Goal: Contribute content: Contribute content

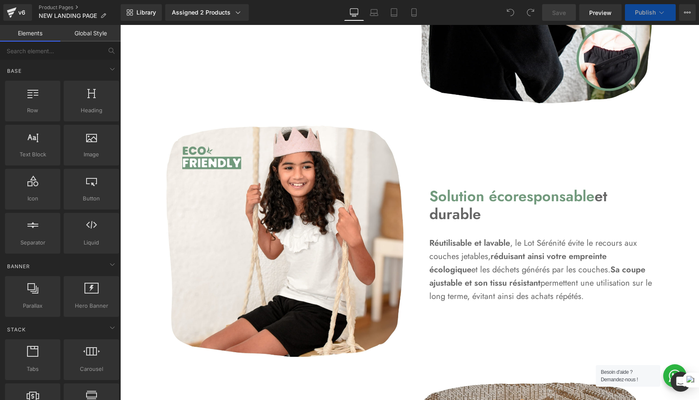
scroll to position [1033, 0]
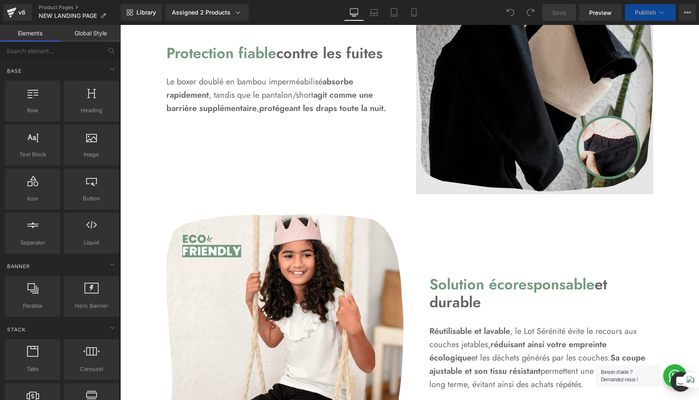
click at [468, 164] on img at bounding box center [534, 75] width 237 height 237
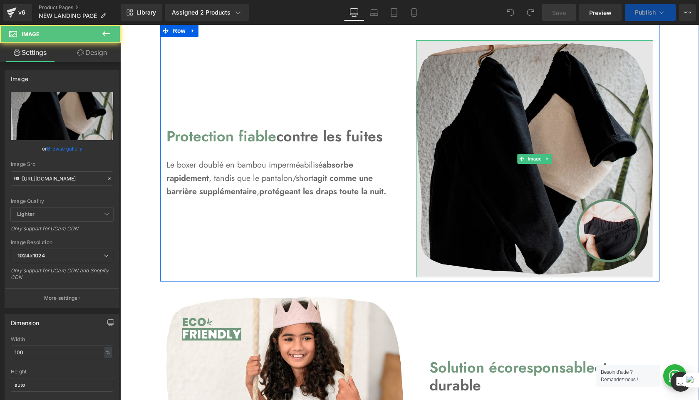
scroll to position [910, 0]
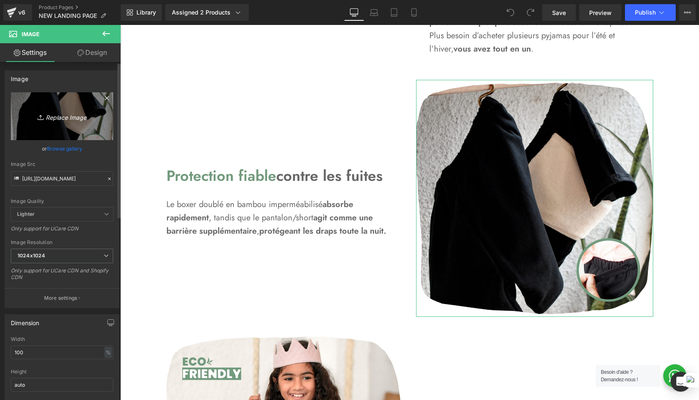
click at [73, 118] on icon "Replace Image" at bounding box center [62, 116] width 67 height 10
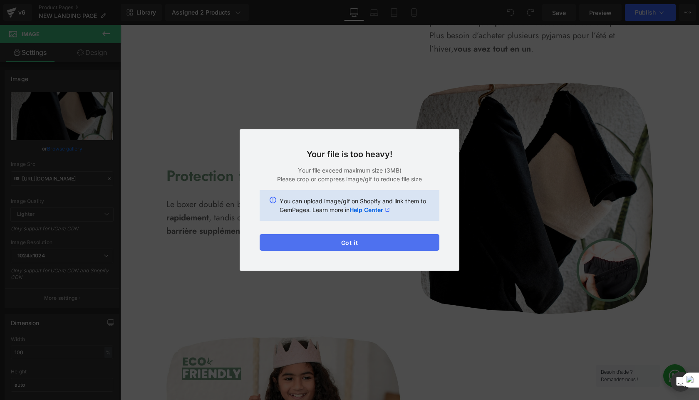
click at [385, 248] on button "Got it" at bounding box center [350, 242] width 180 height 17
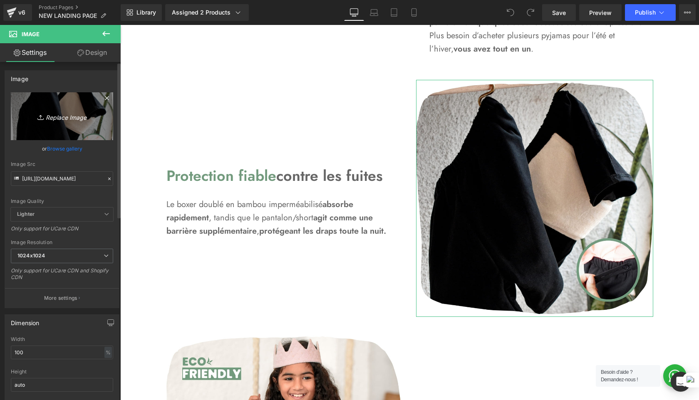
click at [61, 125] on link "Replace Image" at bounding box center [62, 116] width 102 height 48
click at [64, 119] on icon "Replace Image" at bounding box center [62, 116] width 67 height 10
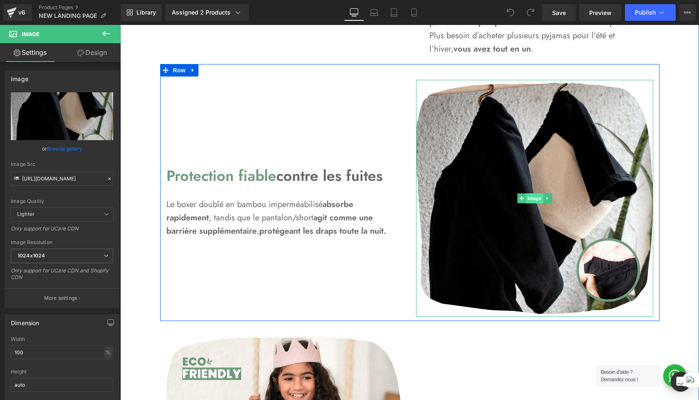
click at [540, 197] on span "Image" at bounding box center [534, 199] width 17 height 10
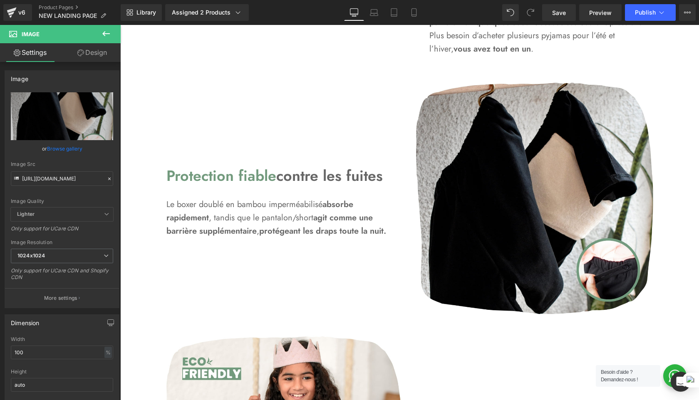
click at [98, 36] on button at bounding box center [106, 34] width 29 height 18
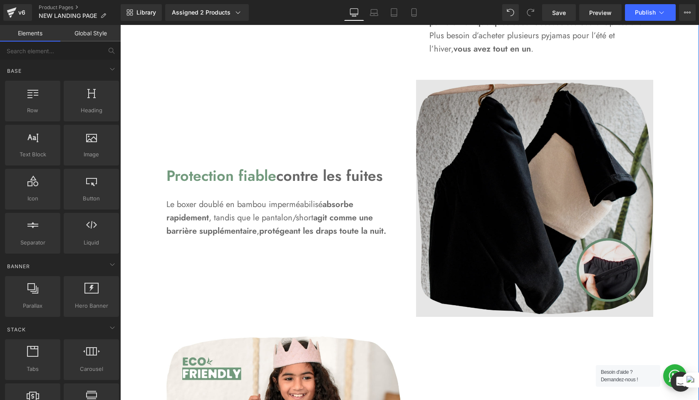
click at [457, 272] on img at bounding box center [534, 198] width 237 height 237
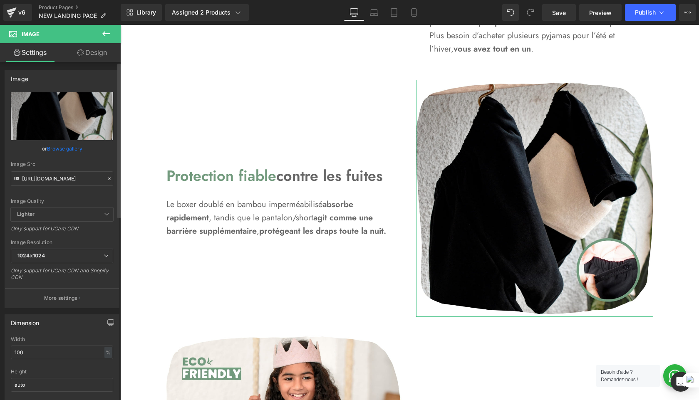
click at [71, 150] on link "Browse gallery" at bounding box center [64, 149] width 35 height 15
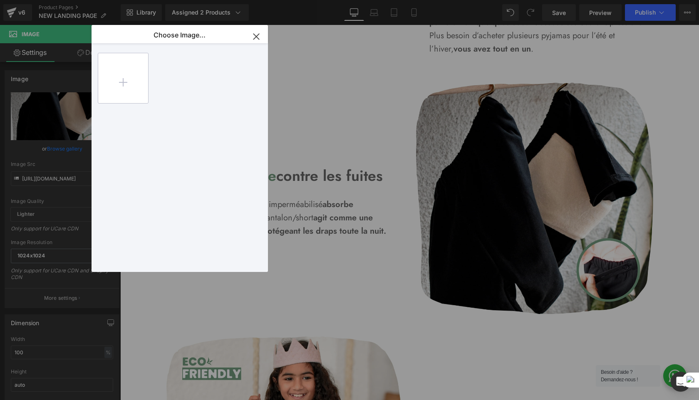
click at [117, 80] on input "file" at bounding box center [123, 78] width 50 height 50
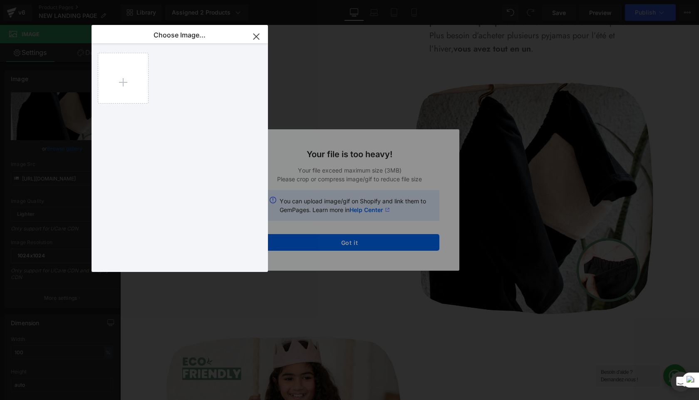
click at [406, 0] on div "Text Color Highlight Color #333333 Choose Image... Back to Library Insert Back …" at bounding box center [349, 0] width 699 height 0
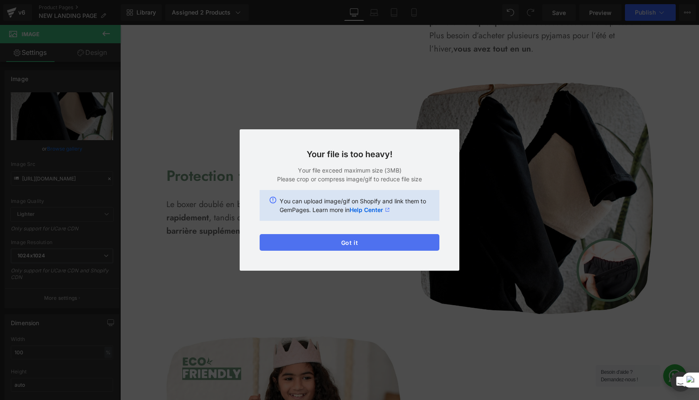
click at [359, 246] on button "Got it" at bounding box center [350, 242] width 180 height 17
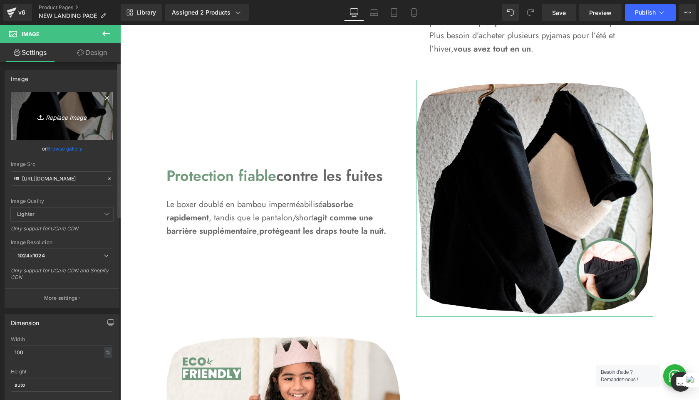
click at [69, 103] on link "Replace Image" at bounding box center [62, 116] width 102 height 48
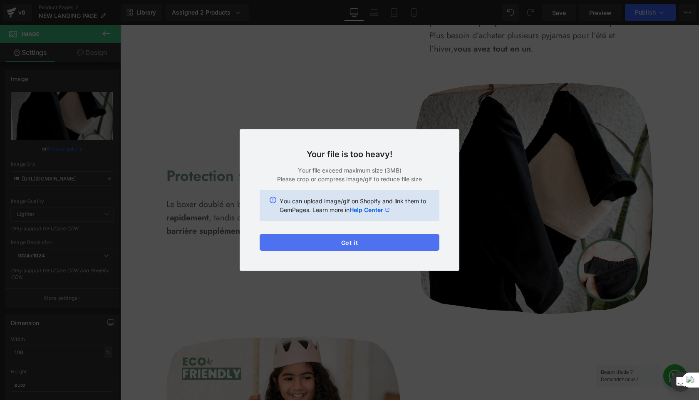
click at [363, 245] on button "Got it" at bounding box center [350, 242] width 180 height 17
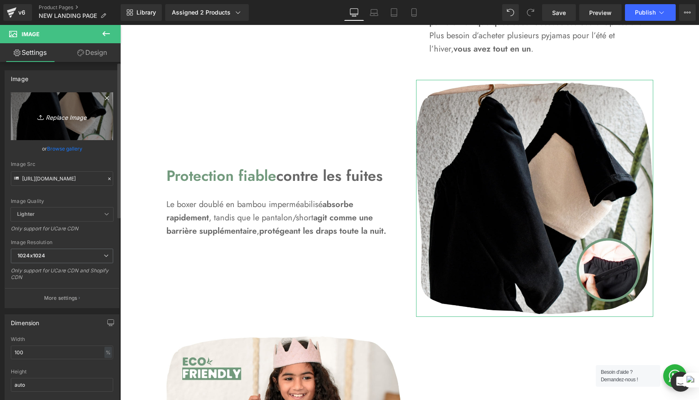
click at [66, 124] on link "Replace Image" at bounding box center [62, 116] width 102 height 48
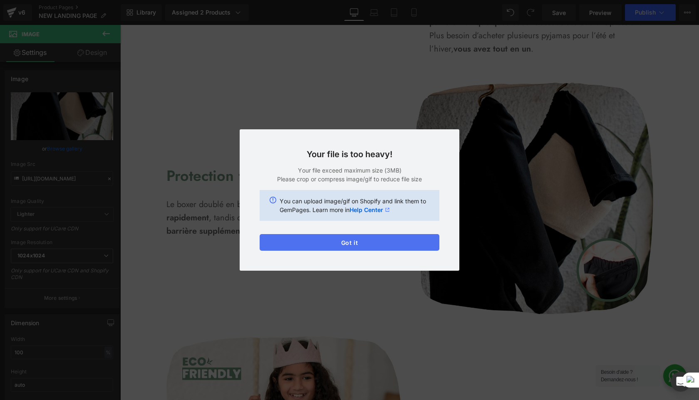
click at [409, 242] on button "Got it" at bounding box center [350, 242] width 180 height 17
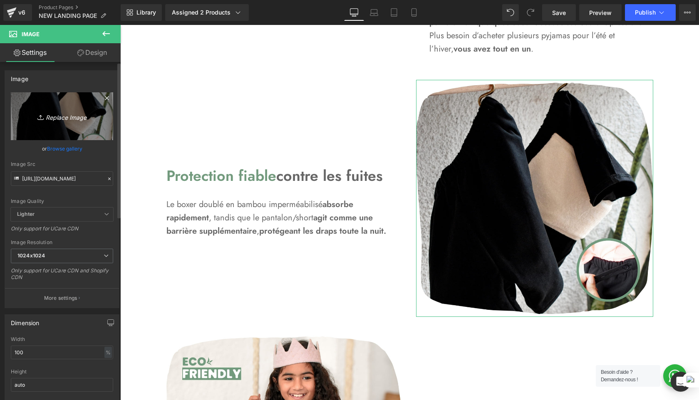
click at [66, 121] on icon "Replace Image" at bounding box center [62, 116] width 67 height 10
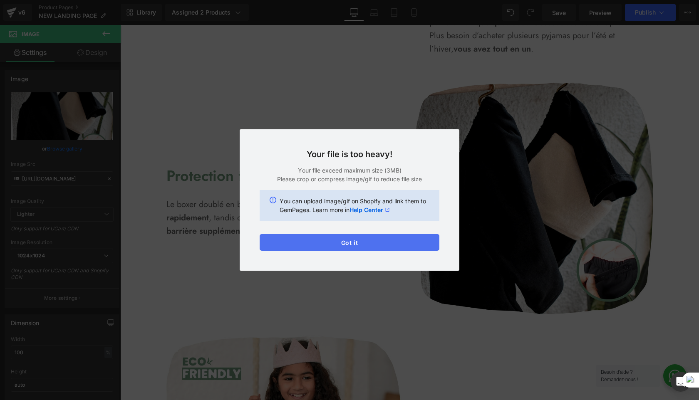
click at [404, 244] on button "Got it" at bounding box center [350, 242] width 180 height 17
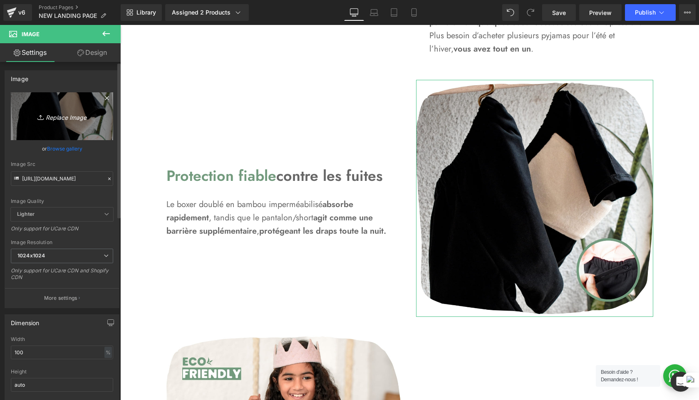
click at [42, 114] on icon at bounding box center [41, 117] width 8 height 8
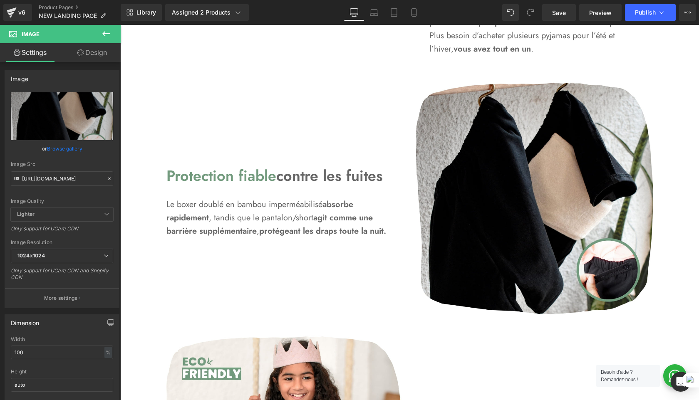
click at [103, 32] on icon at bounding box center [106, 34] width 10 height 10
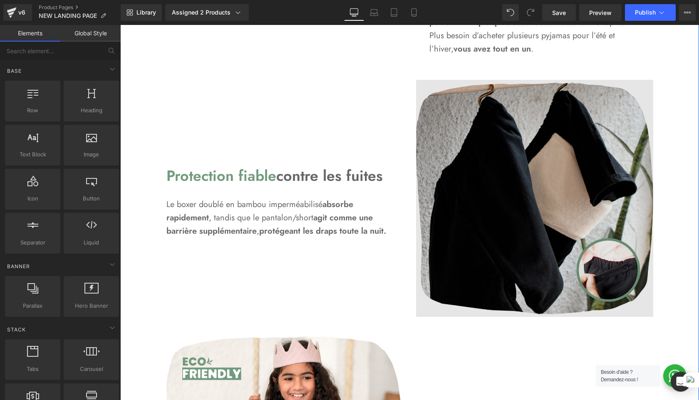
click at [463, 190] on img at bounding box center [534, 198] width 237 height 237
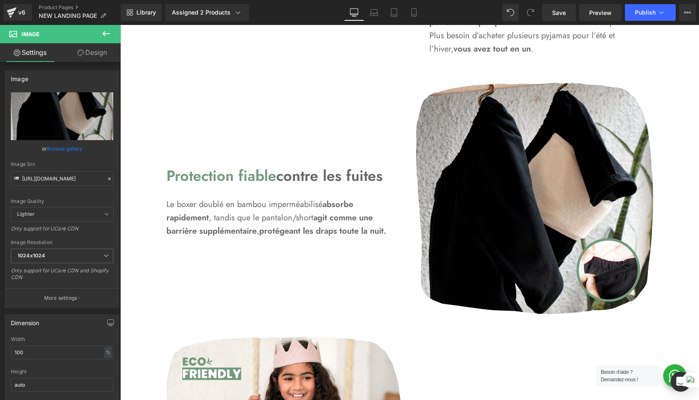
click at [35, 36] on span "Image" at bounding box center [31, 34] width 18 height 7
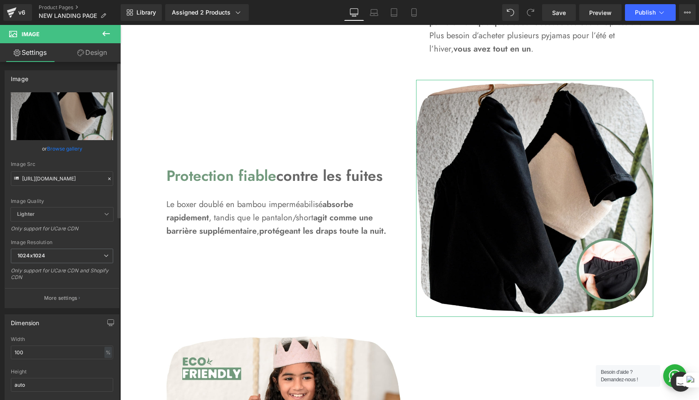
click at [64, 150] on link "Browse gallery" at bounding box center [64, 149] width 35 height 15
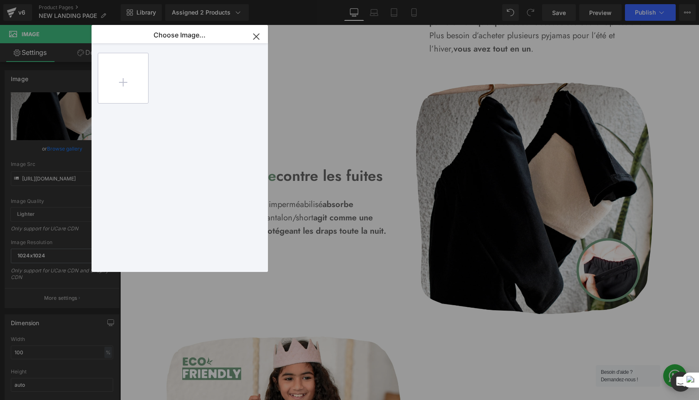
click at [121, 80] on input "file" at bounding box center [123, 78] width 50 height 50
click at [129, 79] on input "file" at bounding box center [123, 78] width 50 height 50
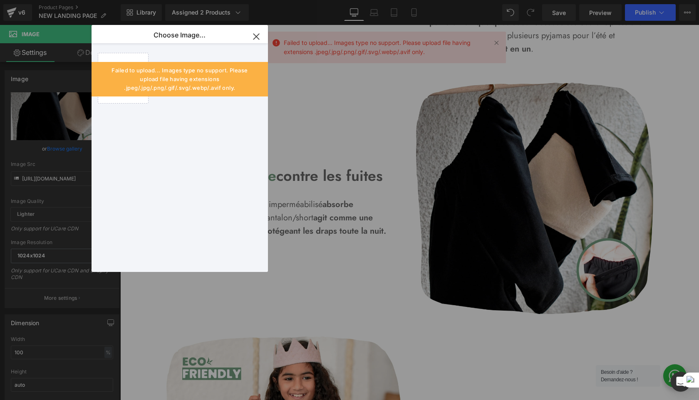
click at [113, 95] on div "Failed to upload... Images type no support. Please upload file having extension…" at bounding box center [180, 79] width 176 height 35
click at [228, 49] on div at bounding box center [185, 159] width 174 height 232
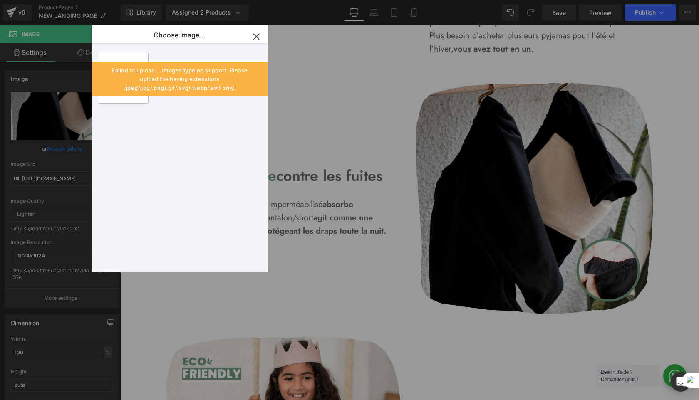
click at [115, 59] on input "file" at bounding box center [123, 78] width 50 height 50
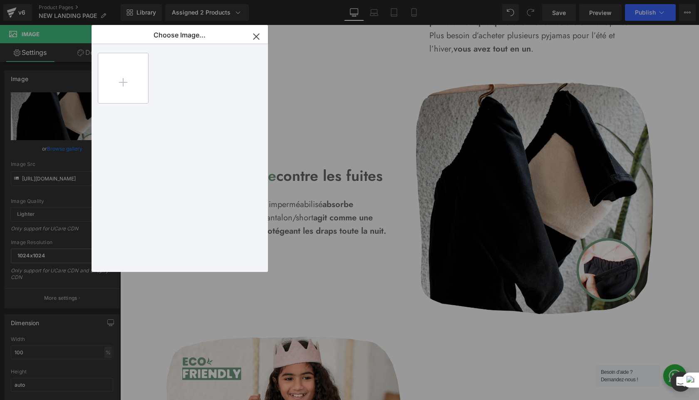
click at [109, 80] on input "file" at bounding box center [123, 78] width 50 height 50
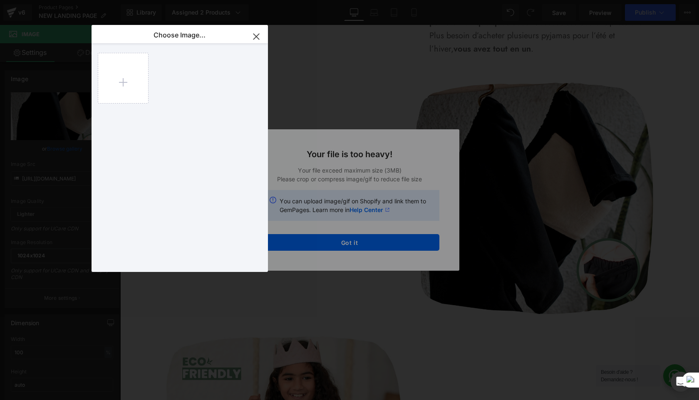
click at [362, 0] on div "Text Color Highlight Color #333333 Choose Image... Back to Library Insert Back …" at bounding box center [349, 0] width 699 height 0
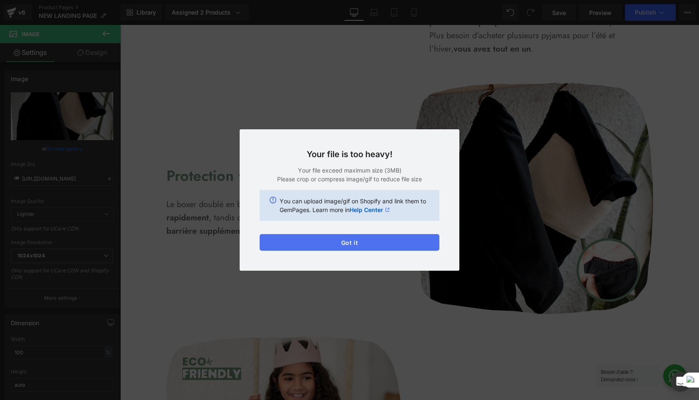
click at [333, 241] on button "Got it" at bounding box center [350, 242] width 180 height 17
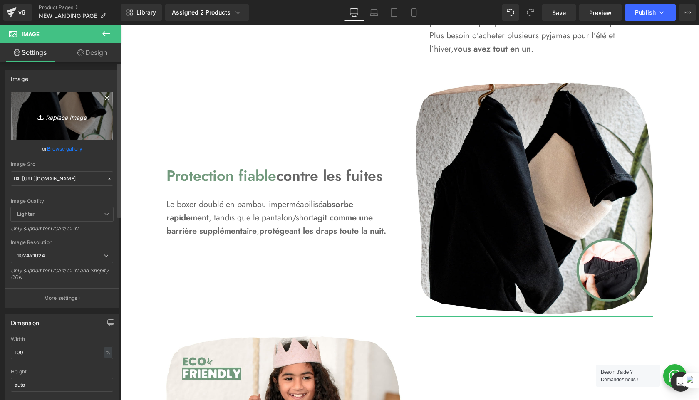
click at [95, 110] on link "Replace Image" at bounding box center [62, 116] width 102 height 48
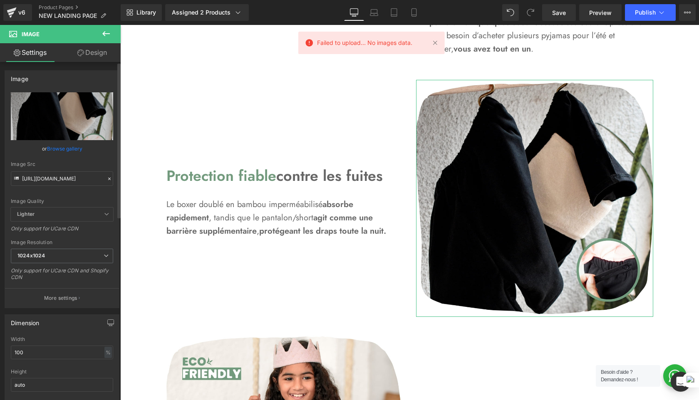
click at [63, 152] on link "Browse gallery" at bounding box center [64, 149] width 35 height 15
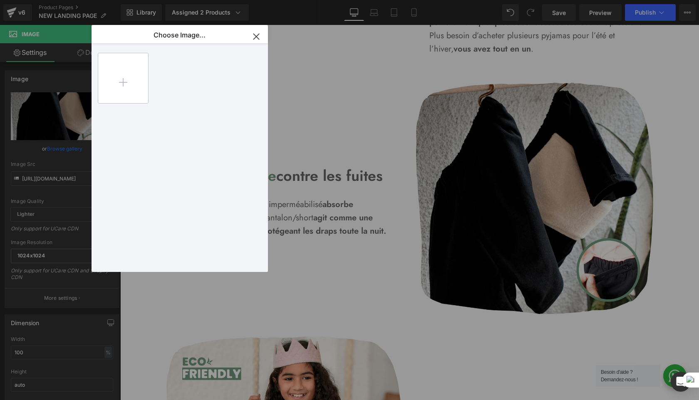
click at [133, 83] on input "file" at bounding box center [123, 78] width 50 height 50
drag, startPoint x: 122, startPoint y: 87, endPoint x: 226, endPoint y: 94, distance: 104.3
click at [226, 94] on div at bounding box center [180, 157] width 176 height 229
click at [122, 87] on input "file" at bounding box center [123, 78] width 50 height 50
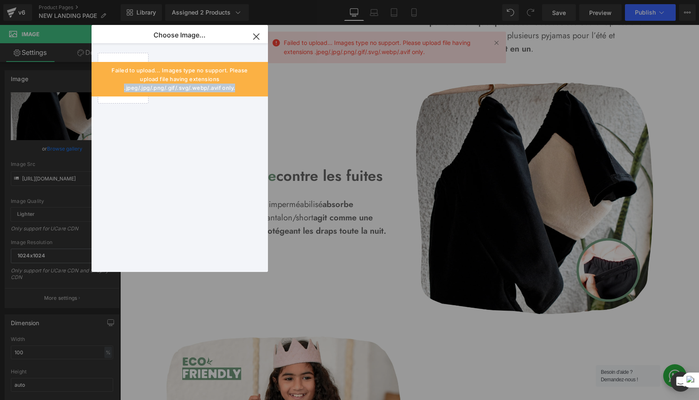
drag, startPoint x: 122, startPoint y: 91, endPoint x: 249, endPoint y: 91, distance: 126.5
click at [249, 91] on div "Failed to upload... Images type no support. Please upload file having extension…" at bounding box center [180, 79] width 176 height 35
copy div ".jpeg/.jpg/.png/.gif/.svg/.webp/.avif only."
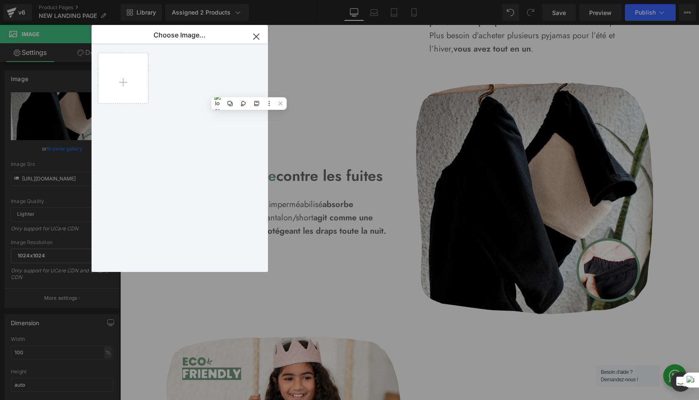
click at [259, 35] on icon "button" at bounding box center [256, 36] width 13 height 13
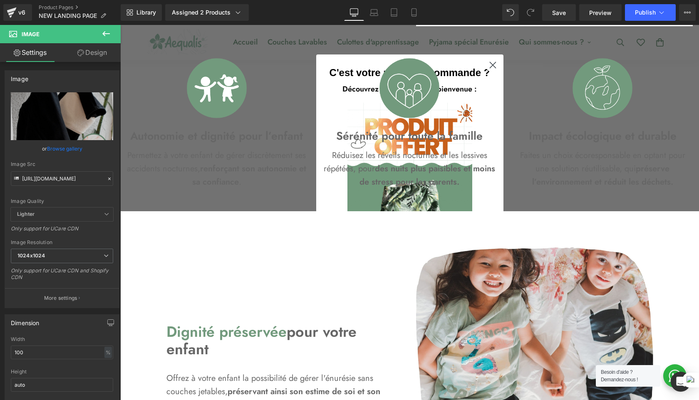
scroll to position [351, 0]
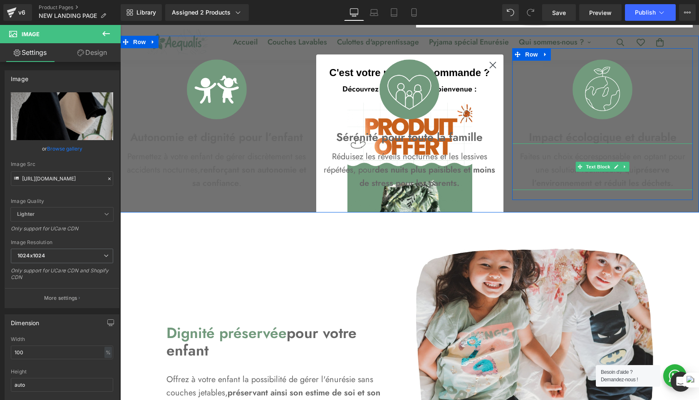
click at [655, 159] on p "Faites un choix écoresponsable en optant pour une solution réutilisable, qui pr…" at bounding box center [602, 170] width 181 height 40
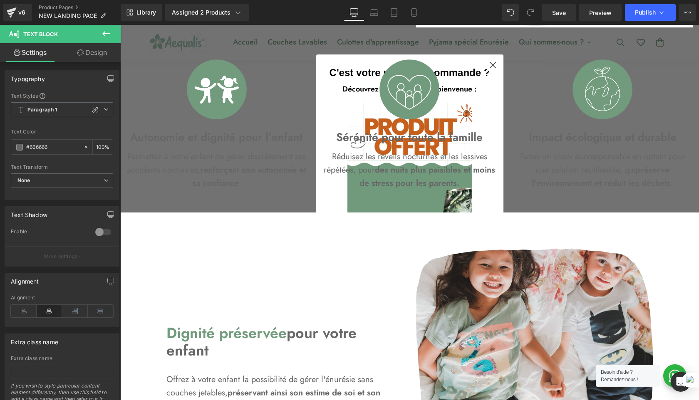
click at [103, 36] on icon at bounding box center [106, 34] width 10 height 10
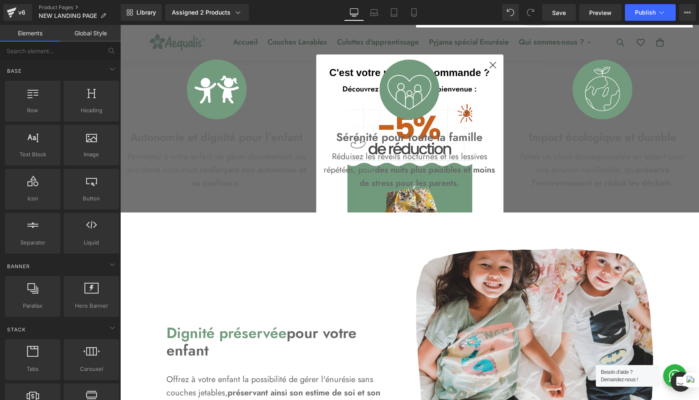
click at [309, 8] on div "Library Assigned 2 Products Product Preview Lot Sérénité : Boxer et Pantalon Lo…" at bounding box center [410, 12] width 579 height 17
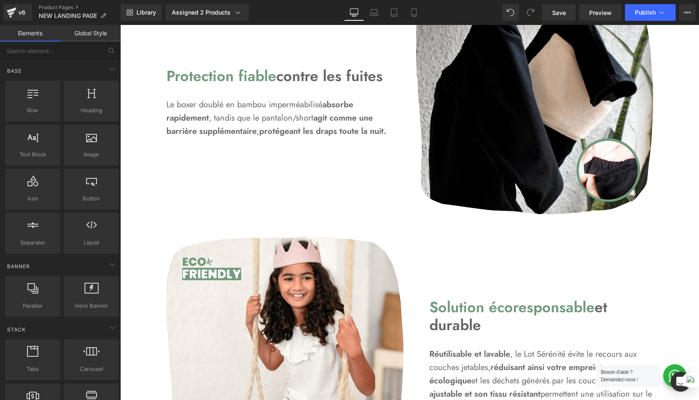
scroll to position [1003, 0]
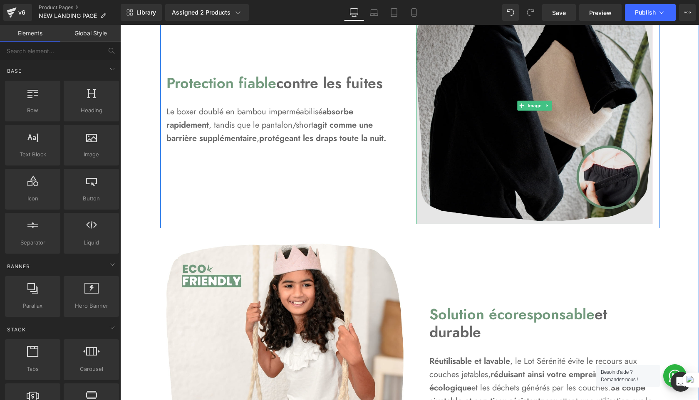
click at [481, 134] on img at bounding box center [534, 105] width 237 height 237
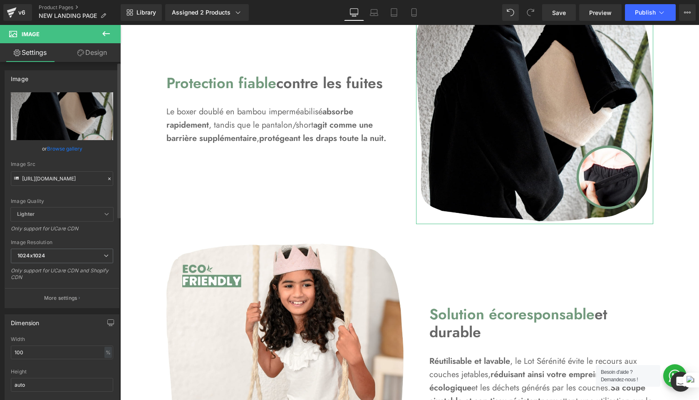
click at [69, 148] on link "Browse gallery" at bounding box center [64, 149] width 35 height 15
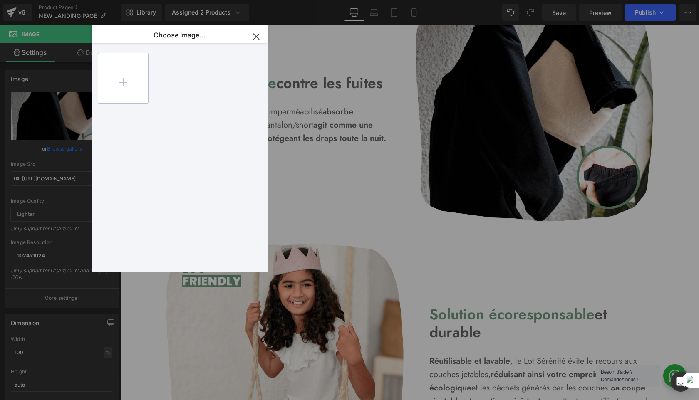
click at [124, 74] on input "file" at bounding box center [123, 78] width 50 height 50
type input "C:\fakepath\water.mp4"
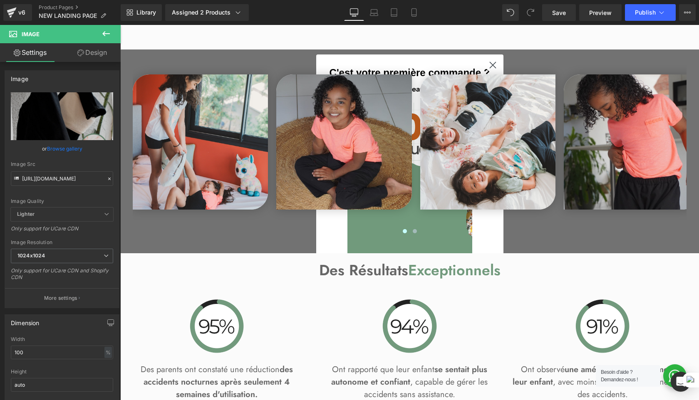
scroll to position [1907, 0]
